Goal: Task Accomplishment & Management: Complete application form

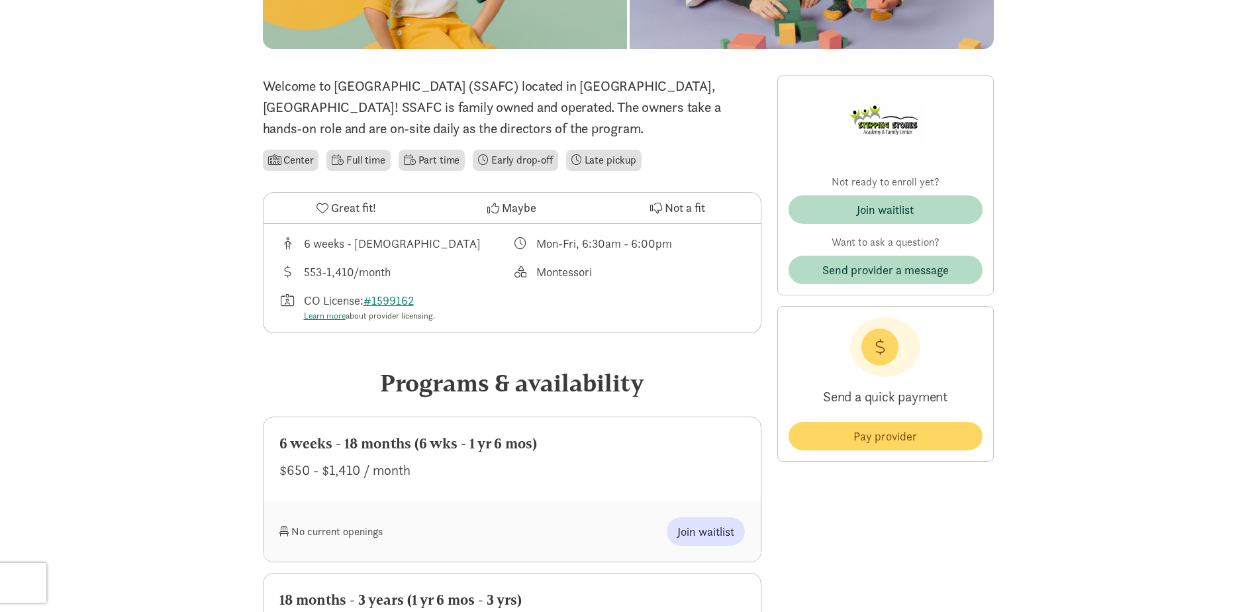
scroll to position [265, 0]
click at [709, 526] on span "Join waitlist" at bounding box center [705, 531] width 57 height 18
click at [709, 531] on span "Join waitlist" at bounding box center [705, 531] width 57 height 18
click at [862, 209] on div "Join waitlist" at bounding box center [885, 209] width 57 height 18
click at [721, 530] on span "Join waitlist" at bounding box center [705, 531] width 57 height 18
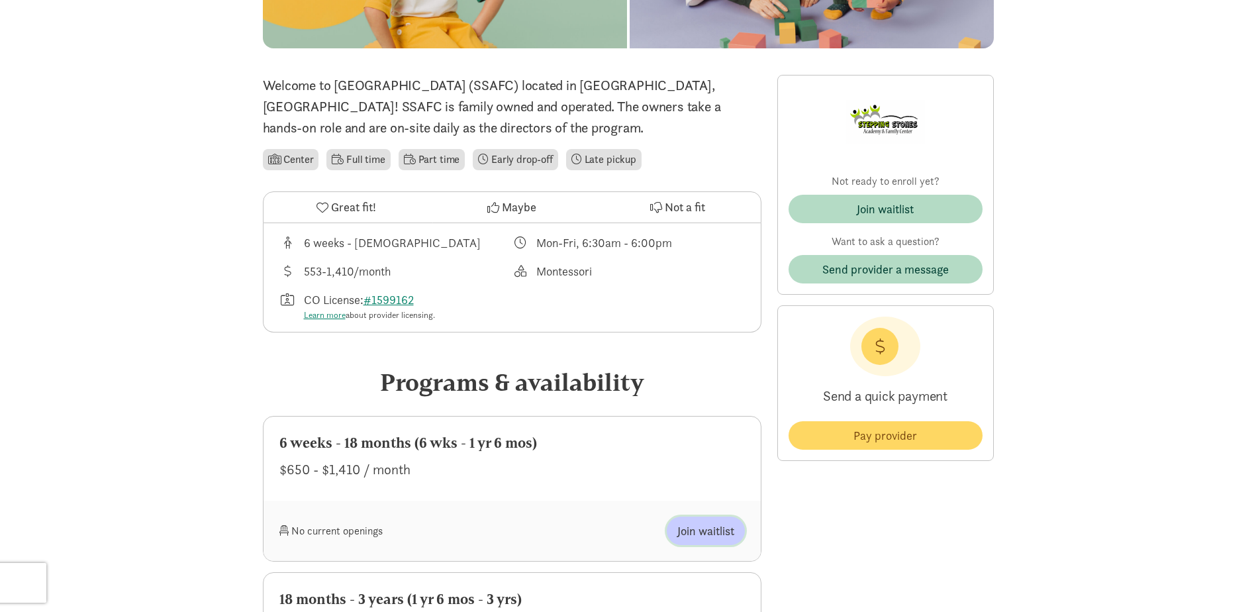
click at [721, 530] on span "Join waitlist" at bounding box center [705, 531] width 57 height 18
click at [701, 528] on span "Join waitlist" at bounding box center [705, 531] width 57 height 18
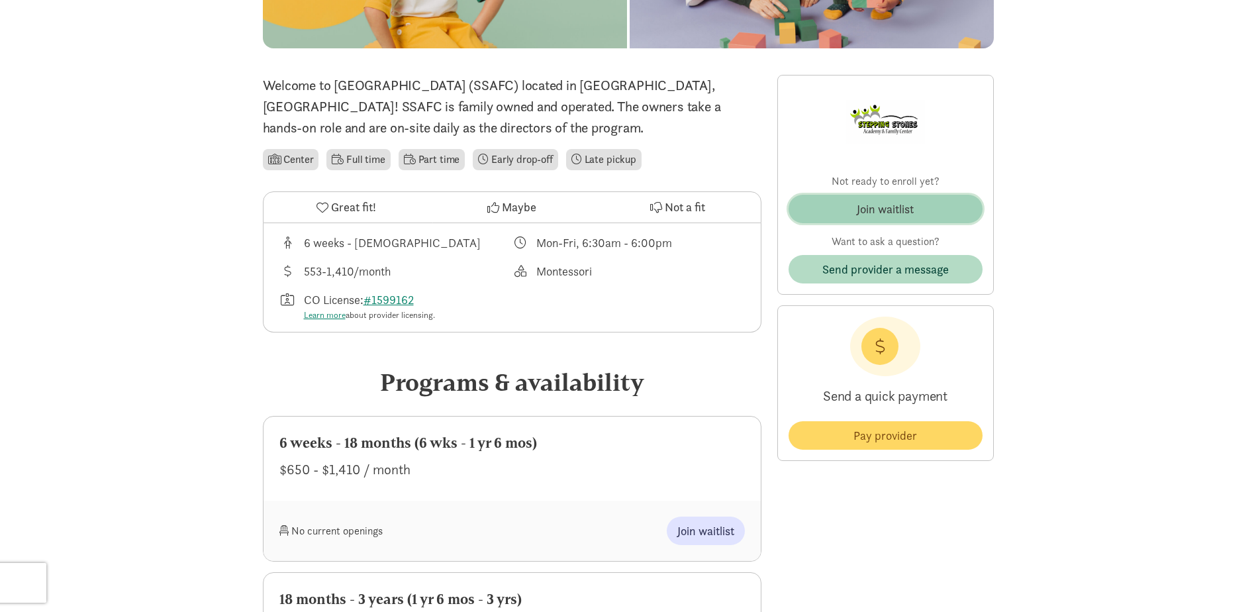
click at [856, 219] on button "Join waitlist" at bounding box center [886, 209] width 194 height 28
click at [908, 203] on div "Join waitlist" at bounding box center [885, 209] width 57 height 18
click at [691, 529] on span "Join waitlist" at bounding box center [705, 531] width 57 height 18
click at [710, 534] on span "Join waitlist" at bounding box center [705, 531] width 57 height 18
click at [937, 198] on button "Join waitlist" at bounding box center [886, 209] width 194 height 28
